Goal: Information Seeking & Learning: Find specific fact

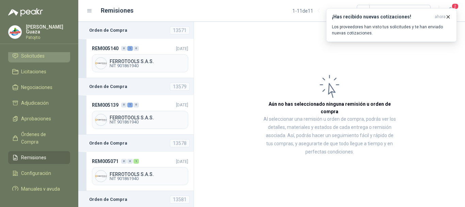
click at [39, 57] on span "Solicitudes" at bounding box center [33, 55] width 24 height 7
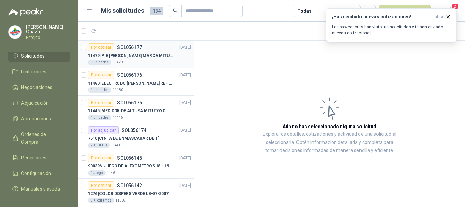
click at [122, 56] on p "11479 | PIE [PERSON_NAME] MARCA MITUTOYO REF [PHONE_NUMBER]" at bounding box center [130, 55] width 85 height 6
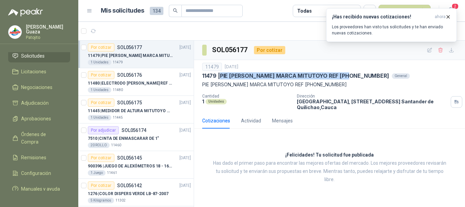
drag, startPoint x: 221, startPoint y: 76, endPoint x: 345, endPoint y: 78, distance: 123.3
click at [345, 78] on p "11479 | PIE [PERSON_NAME] MARCA MITUTOYO REF [PHONE_NUMBER]" at bounding box center [295, 75] width 187 height 7
copy p "PIE [PERSON_NAME] MARCA MITUTOYO REF [PHONE_NUMBER]"
click at [148, 84] on p "11480 | ELECTRODO [PERSON_NAME] REF HI1131B" at bounding box center [130, 83] width 85 height 6
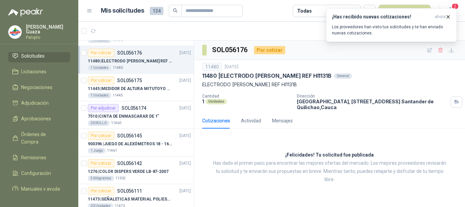
scroll to position [34, 0]
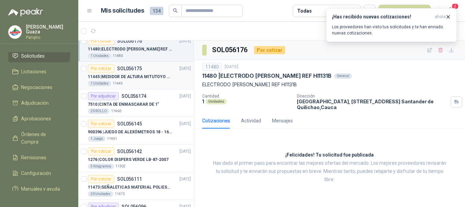
click at [163, 76] on p "11445 | MEDIDOR DE ALTURA MITUTOYO QM-Height 518-245" at bounding box center [130, 77] width 85 height 6
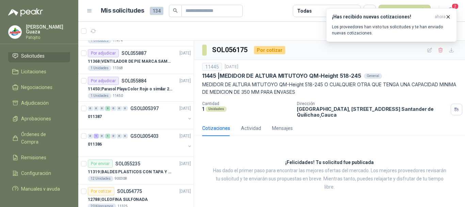
scroll to position [613, 0]
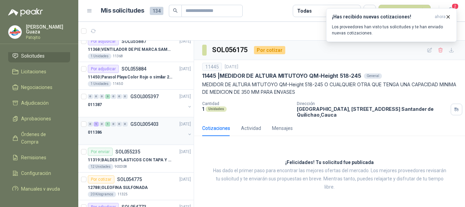
click at [153, 126] on p "GSOL005403" at bounding box center [144, 124] width 28 height 5
click at [153, 123] on p "GSOL005403" at bounding box center [144, 124] width 28 height 5
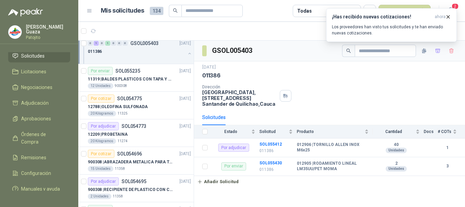
scroll to position [749, 0]
click at [142, 158] on p "900308 | ABRAZADERA METALICA PARA TAPA [PERSON_NAME] DE PLASTICO DE 50 LT" at bounding box center [130, 161] width 85 height 6
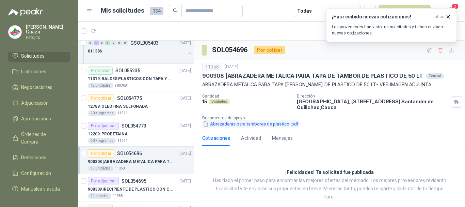
click at [238, 125] on button "Abrazaderas para tambores de plastico .pdf" at bounding box center [250, 123] width 97 height 7
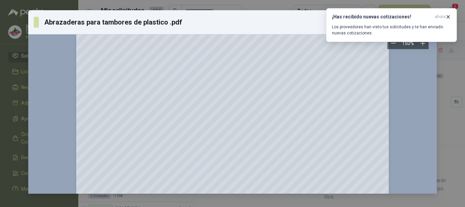
scroll to position [154, 0]
click at [450, 16] on icon "button" at bounding box center [449, 17] width 6 height 6
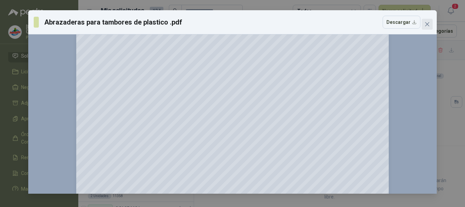
click at [426, 22] on icon "close" at bounding box center [427, 23] width 5 height 5
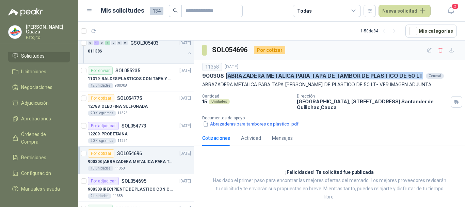
drag, startPoint x: 227, startPoint y: 75, endPoint x: 420, endPoint y: 72, distance: 192.5
click at [420, 72] on div "11358 [DATE] 900308 | ABRAZADERA METALICA PARA TAPA [PERSON_NAME] DE PLASTICO D…" at bounding box center [329, 76] width 255 height 26
copy p "ABRAZADERA METALICA PARA TAPA DE TAMBOR DE PLASTICO DE 50 LT"
